Goal: Information Seeking & Learning: Learn about a topic

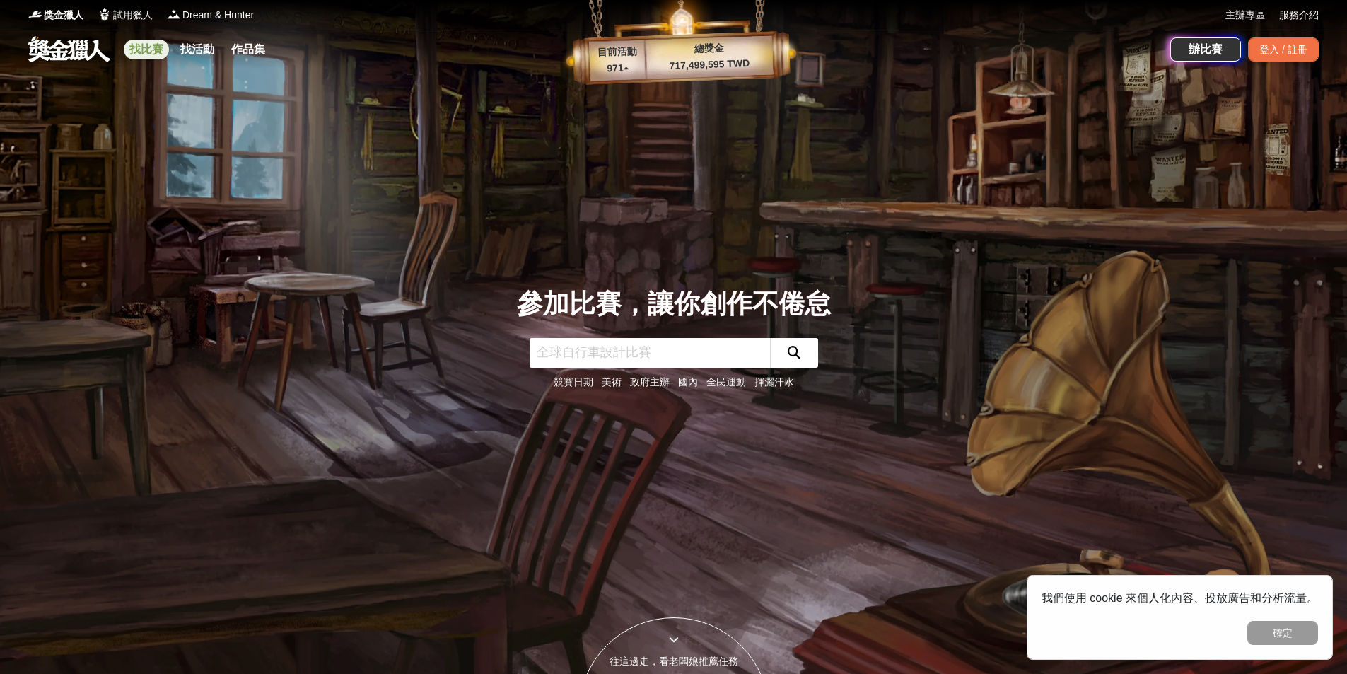
click at [143, 50] on link "找比賽" at bounding box center [146, 50] width 45 height 20
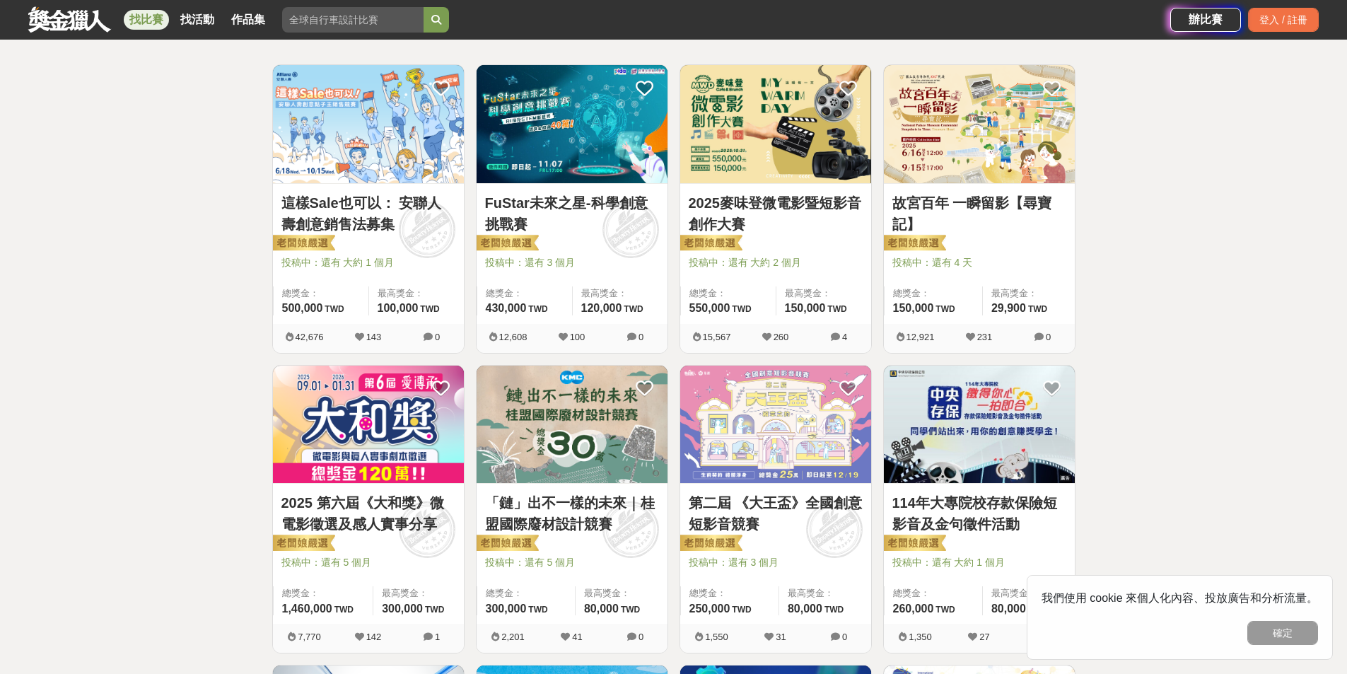
scroll to position [283, 0]
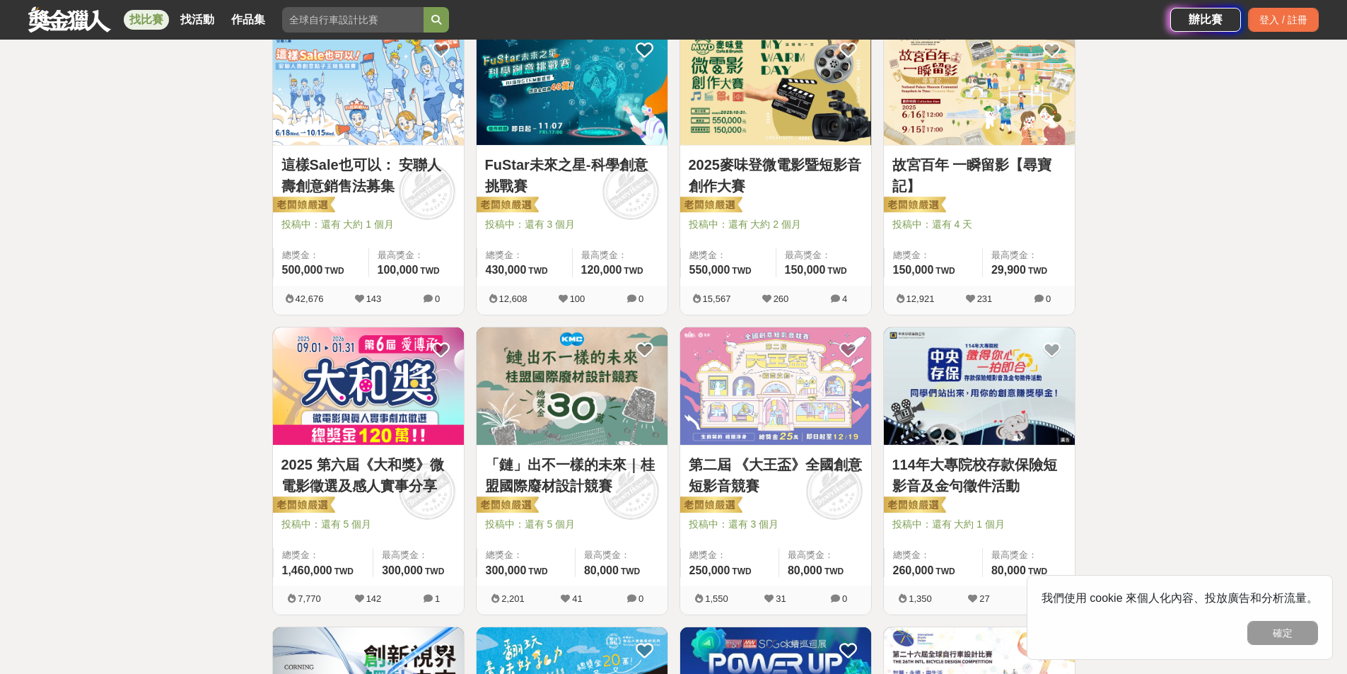
click at [384, 400] on img at bounding box center [368, 386] width 191 height 118
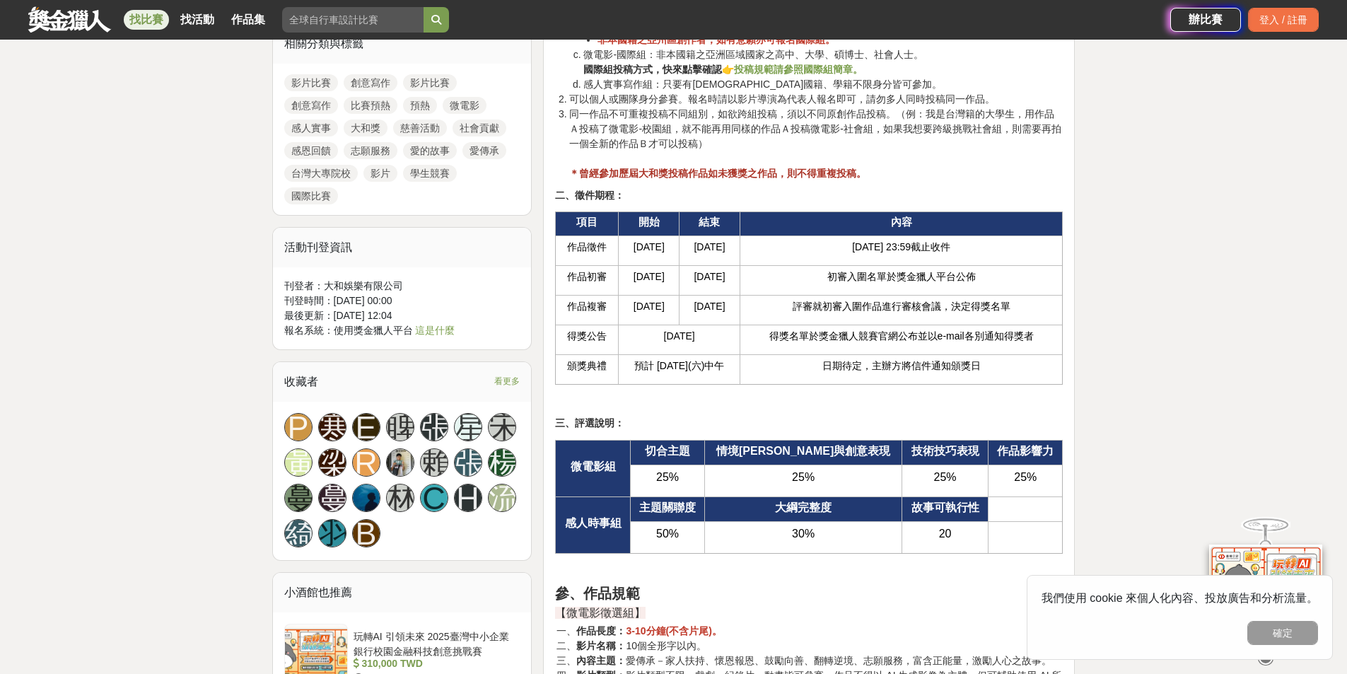
scroll to position [1556, 0]
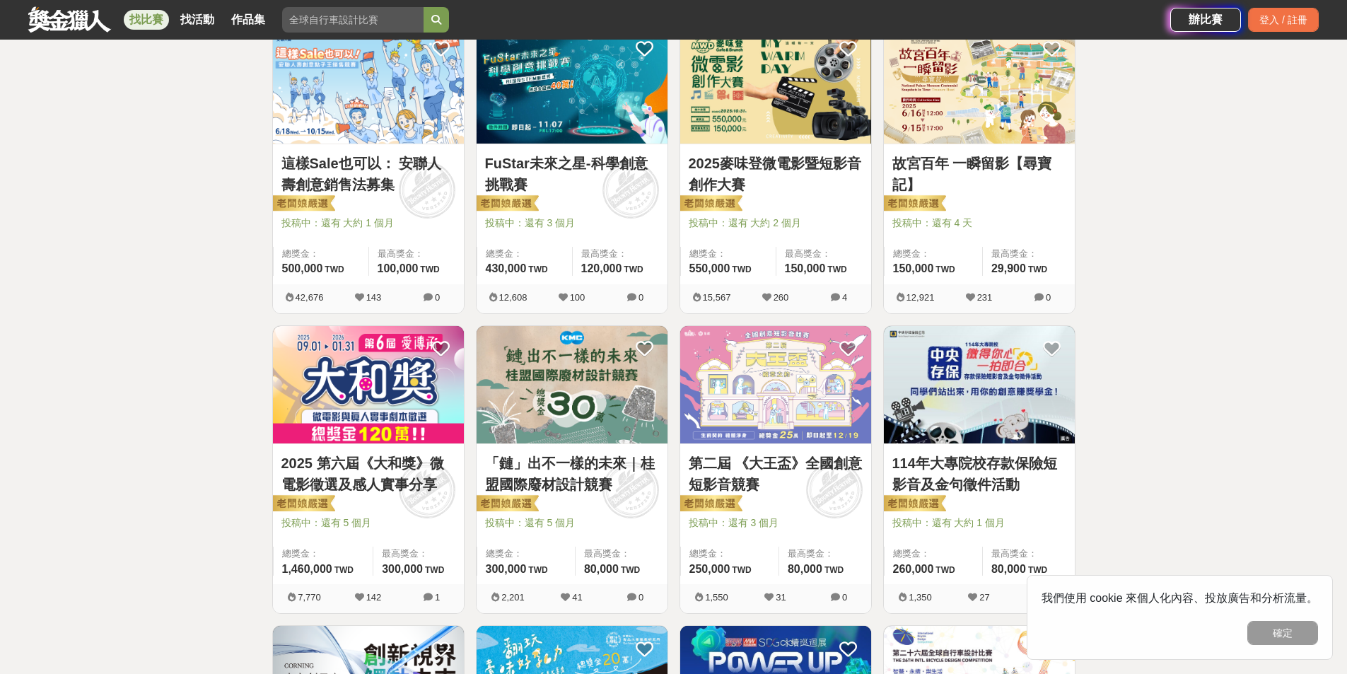
scroll to position [283, 0]
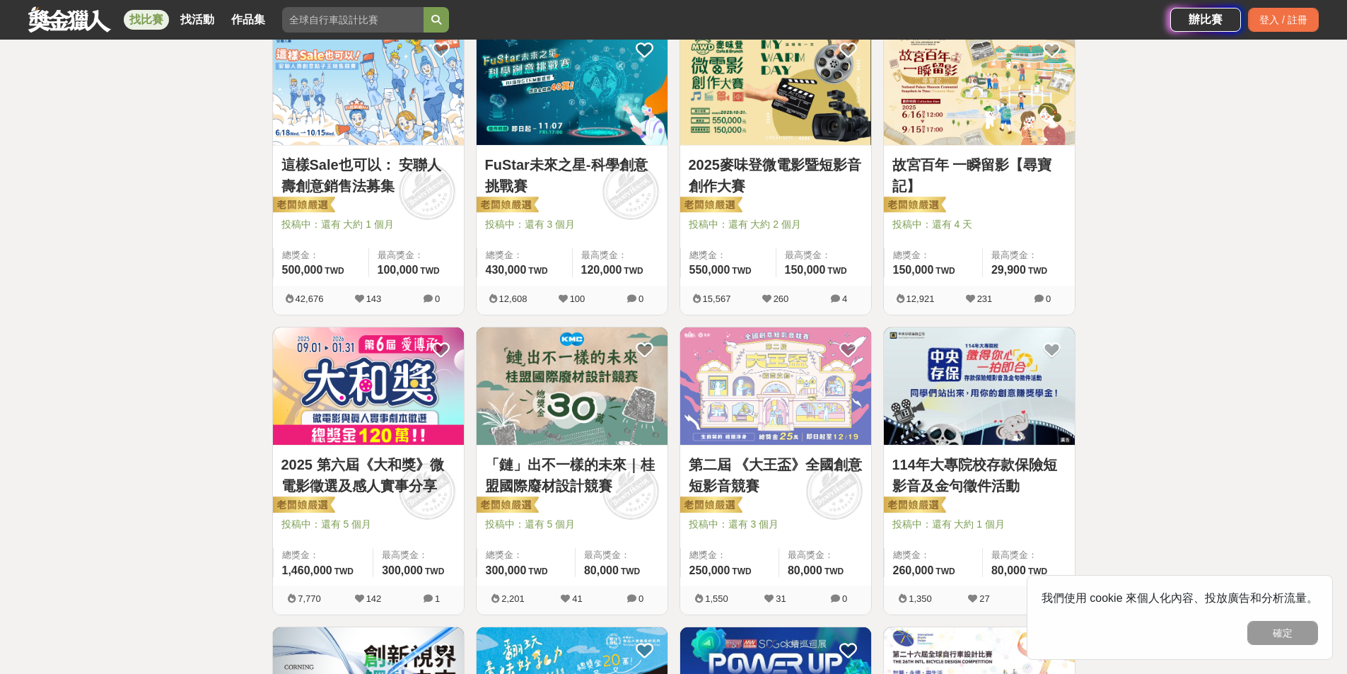
click at [768, 149] on div "2025麥味登微電影暨短影音創作大賽 投稿中：還有 大約 2 個月 總獎金： 550,000 550,000 TWD 最高獎金： 150,000 TWD" at bounding box center [775, 216] width 191 height 140
click at [751, 98] on img at bounding box center [775, 86] width 191 height 118
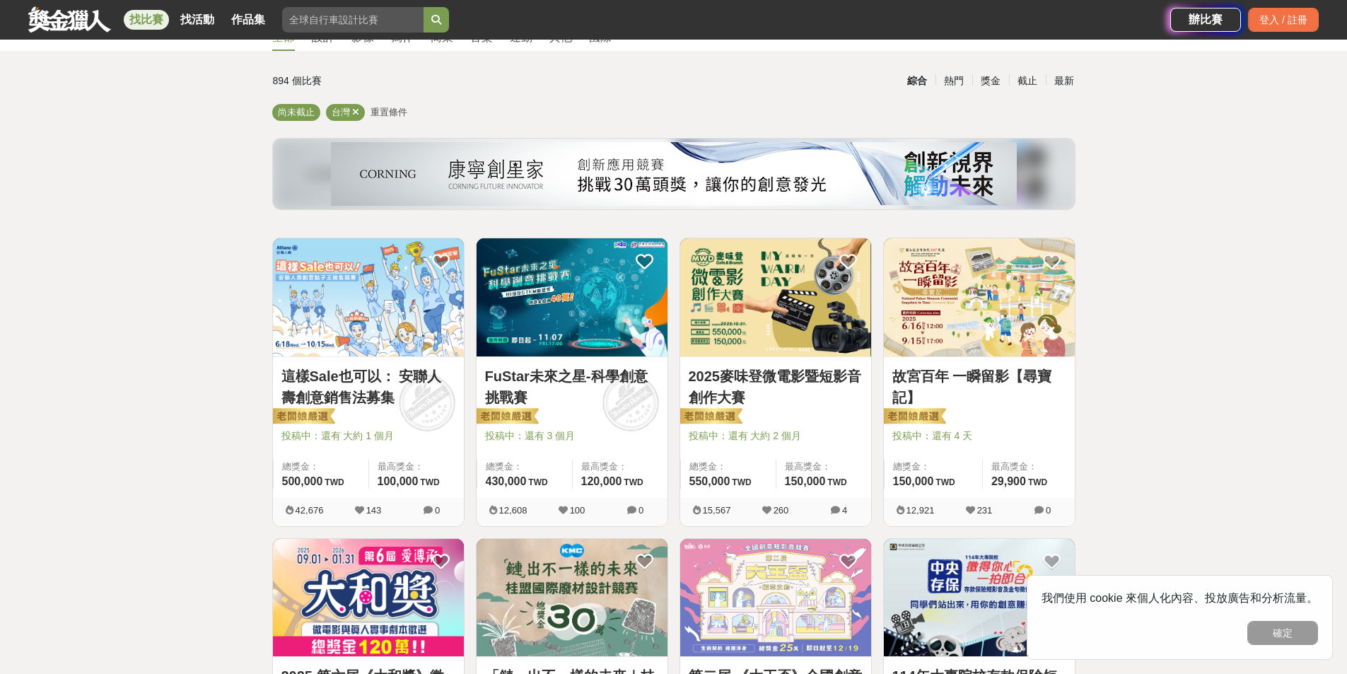
scroll to position [71, 0]
click at [963, 284] on img at bounding box center [979, 298] width 191 height 118
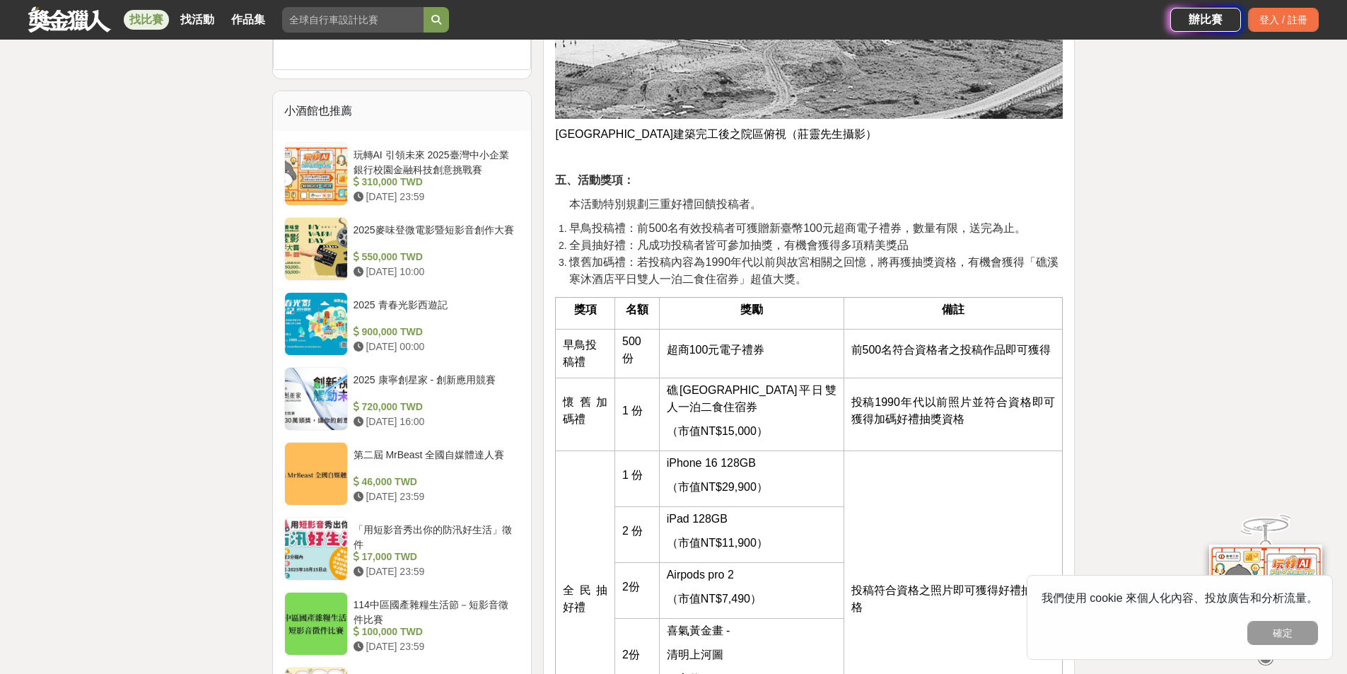
scroll to position [1556, 0]
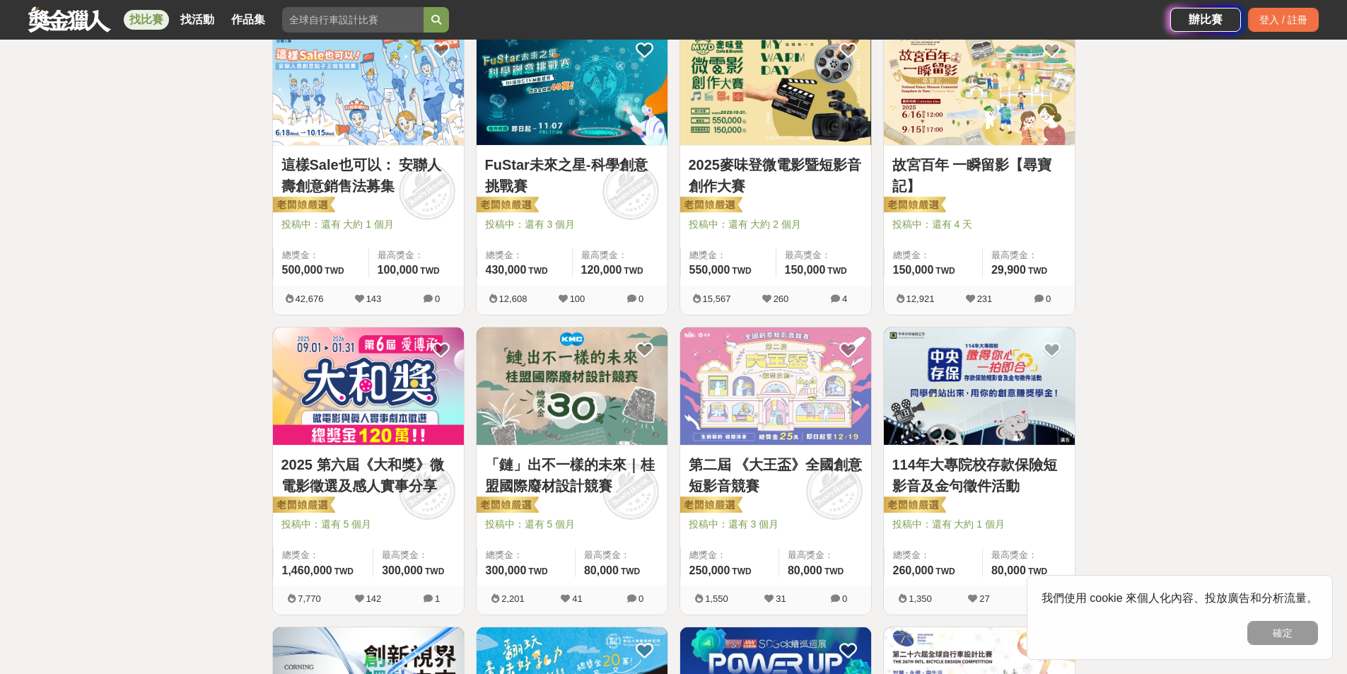
scroll to position [566, 0]
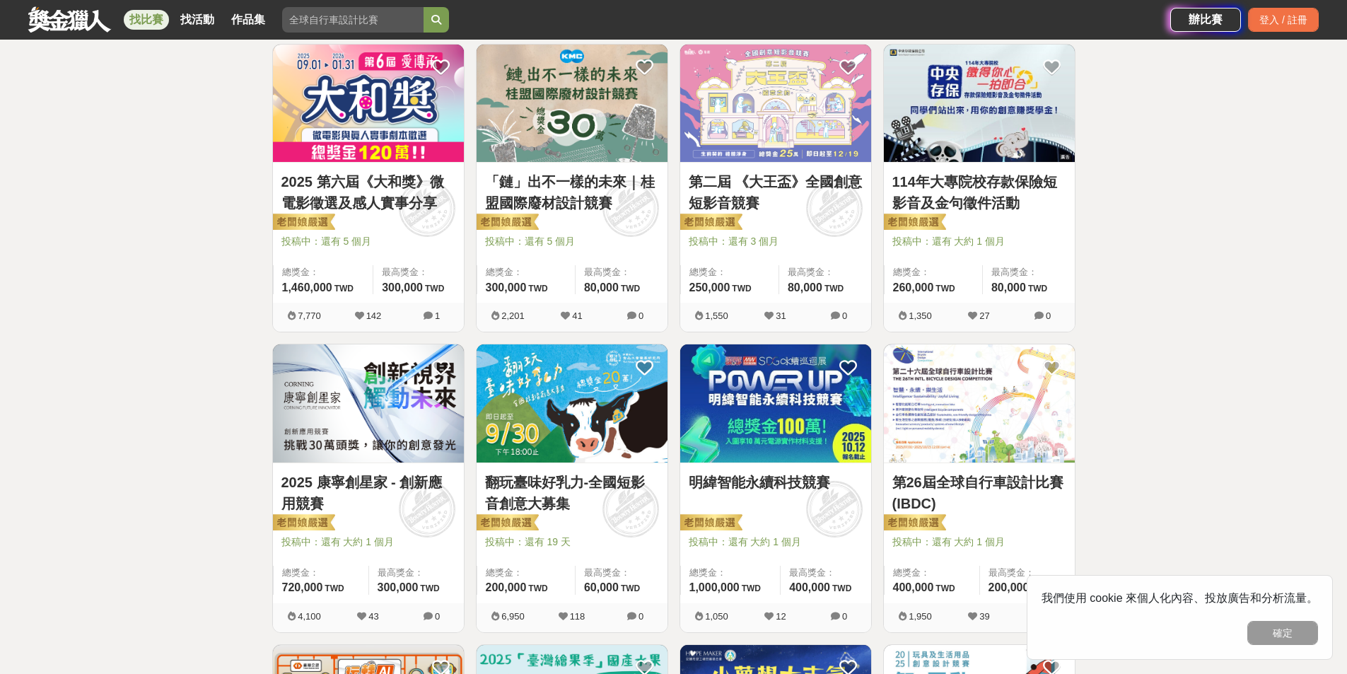
click at [605, 412] on img at bounding box center [572, 403] width 191 height 118
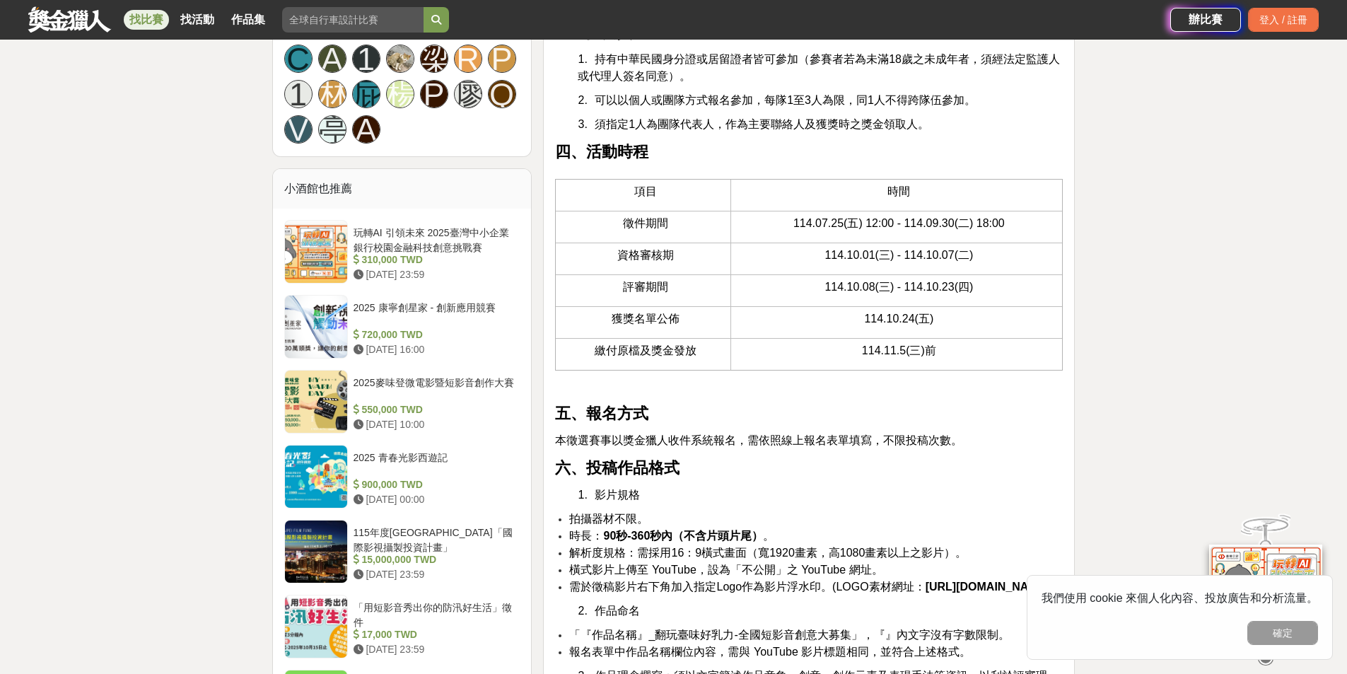
scroll to position [1344, 0]
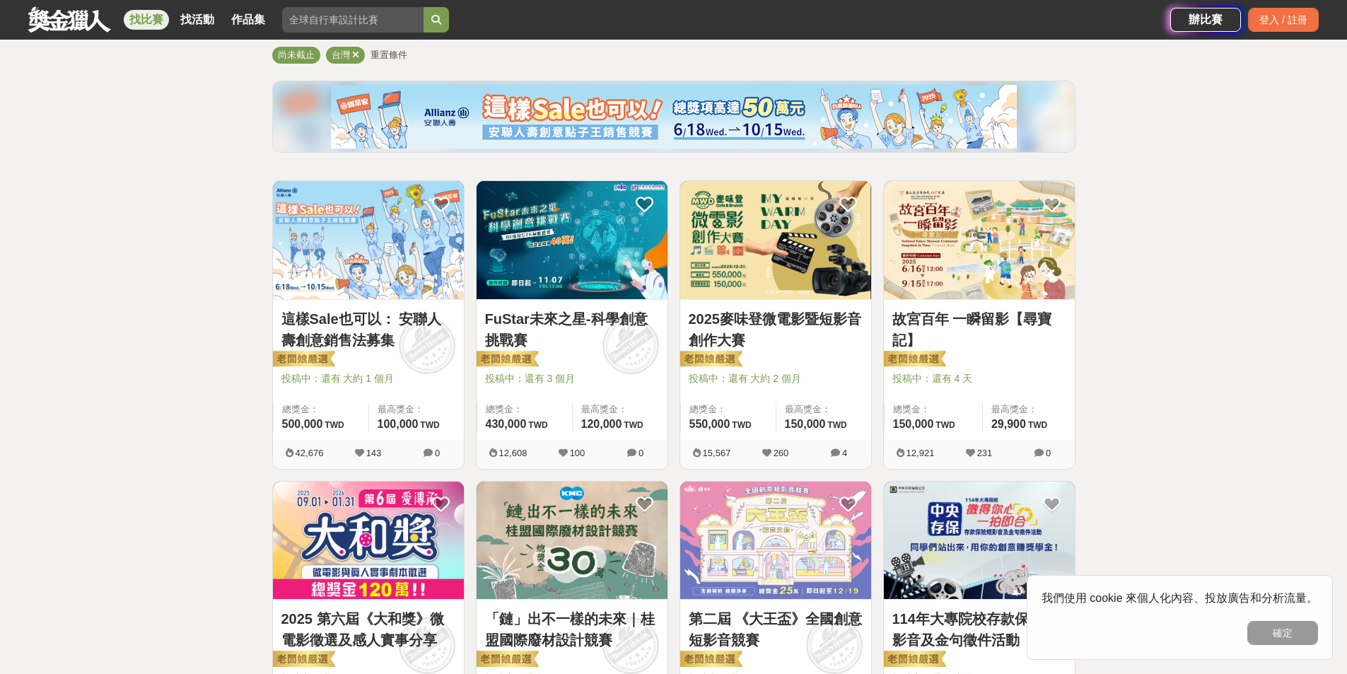
scroll to position [141, 0]
